Goal: Find specific page/section: Find specific page/section

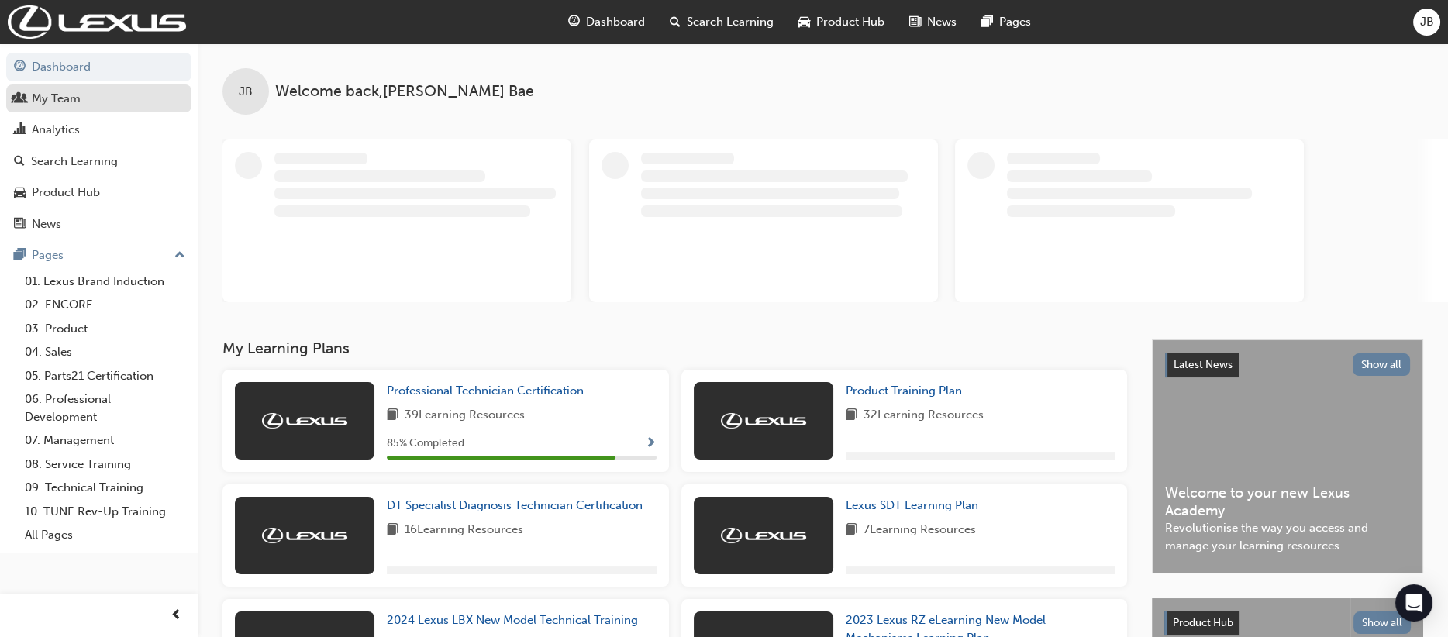
click at [80, 103] on div "My Team" at bounding box center [99, 98] width 170 height 19
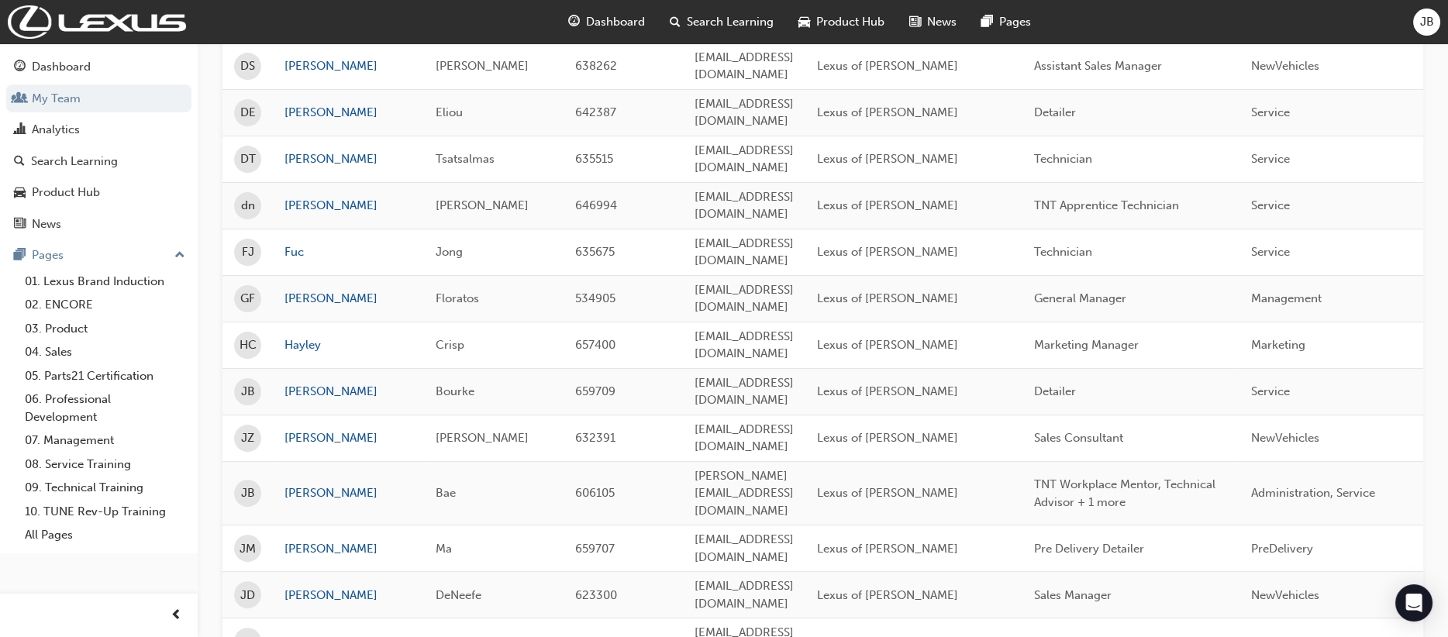
scroll to position [1719, 0]
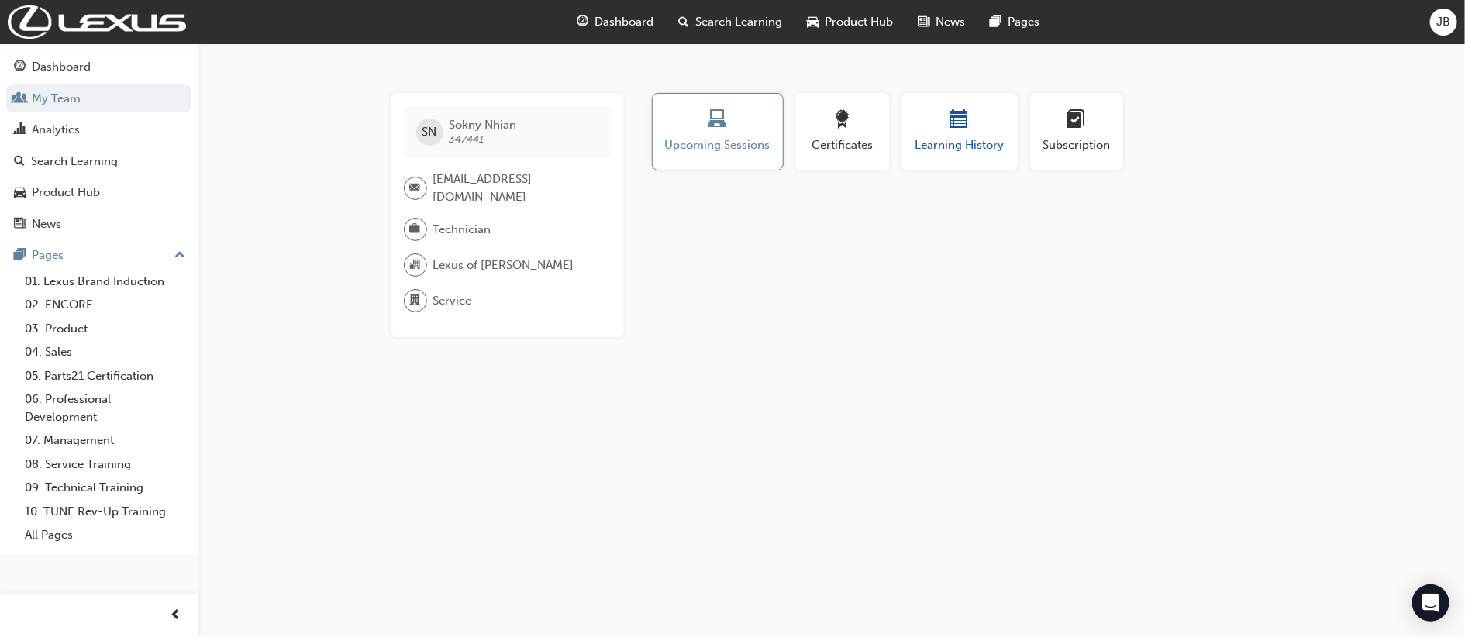
click at [985, 126] on div "button" at bounding box center [959, 122] width 93 height 24
